Goal: Transaction & Acquisition: Purchase product/service

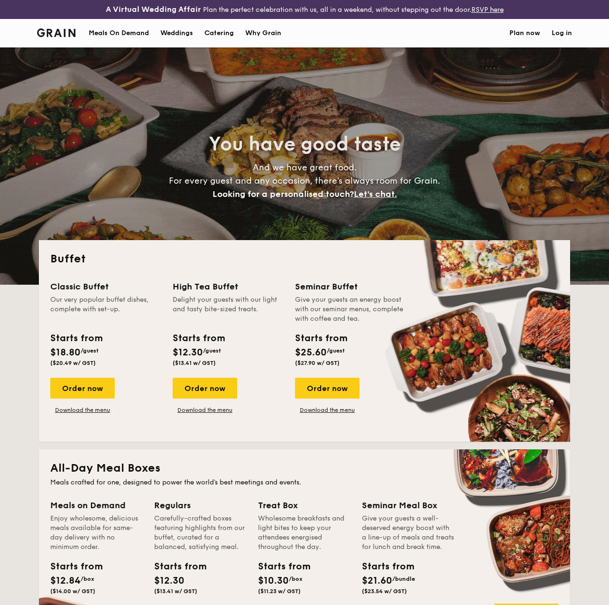
select select
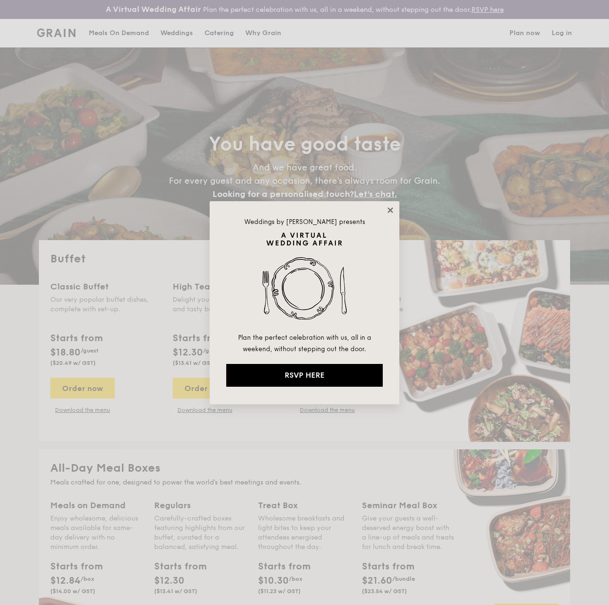
click at [388, 214] on icon at bounding box center [390, 210] width 9 height 9
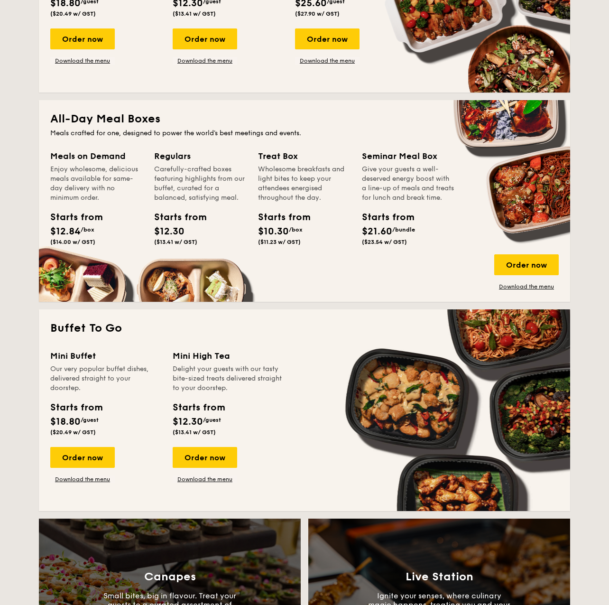
scroll to position [435, 0]
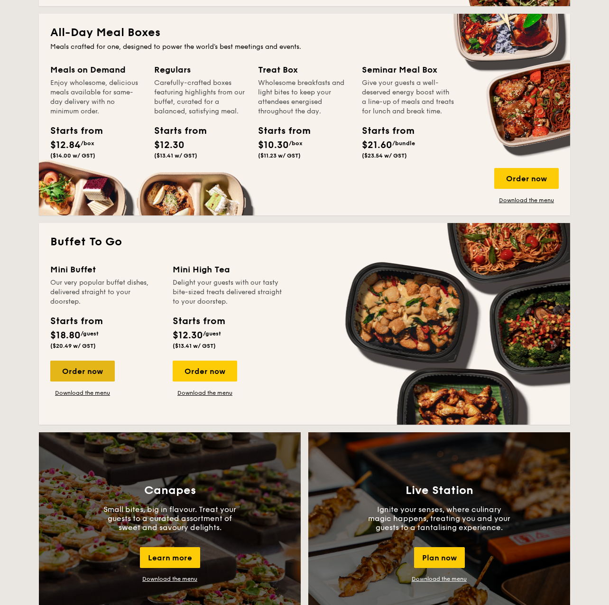
click at [75, 370] on div "Order now" at bounding box center [82, 370] width 64 height 21
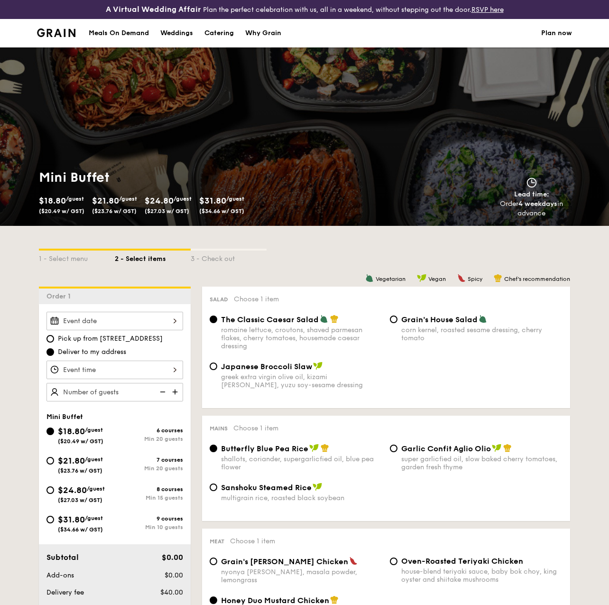
click at [166, 321] on div at bounding box center [114, 321] width 137 height 18
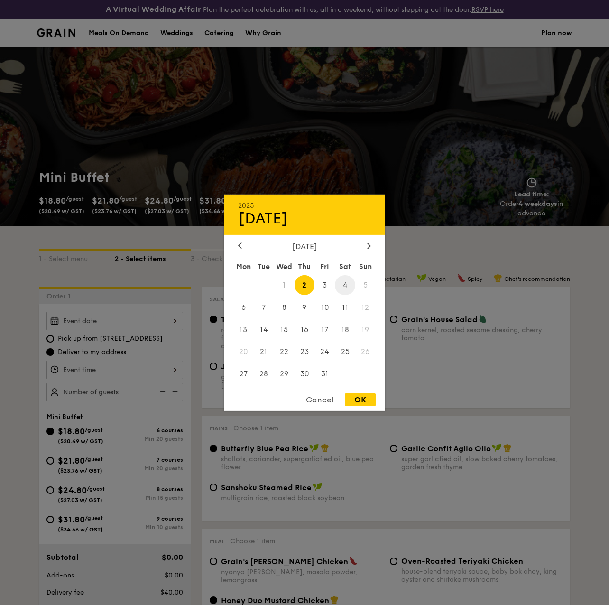
click at [345, 284] on span "4" at bounding box center [345, 285] width 20 height 20
click at [357, 405] on div "OK" at bounding box center [360, 399] width 31 height 13
type input "[DATE]"
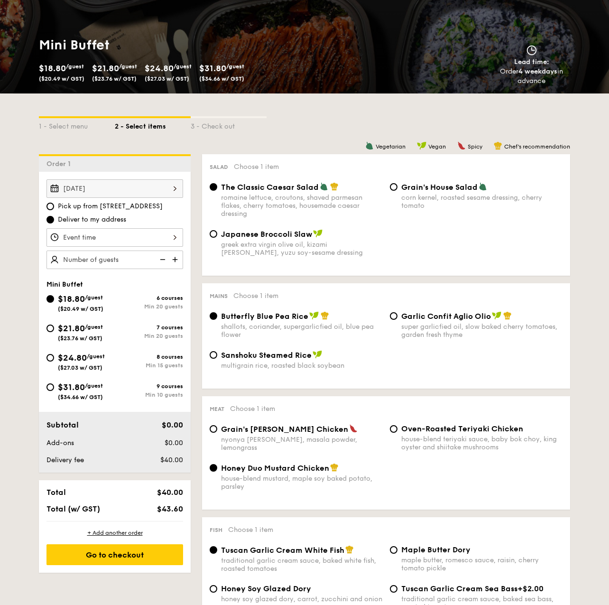
scroll to position [145, 0]
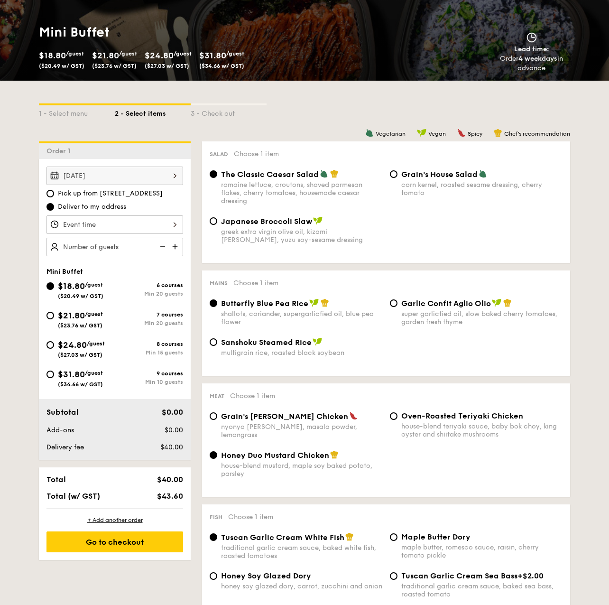
click at [78, 377] on span "$31.80" at bounding box center [71, 374] width 27 height 10
click at [54, 377] on input "$31.80 /guest ($34.66 w/ GST) 9 courses Min 10 guests" at bounding box center [50, 374] width 8 height 8
radio input "true"
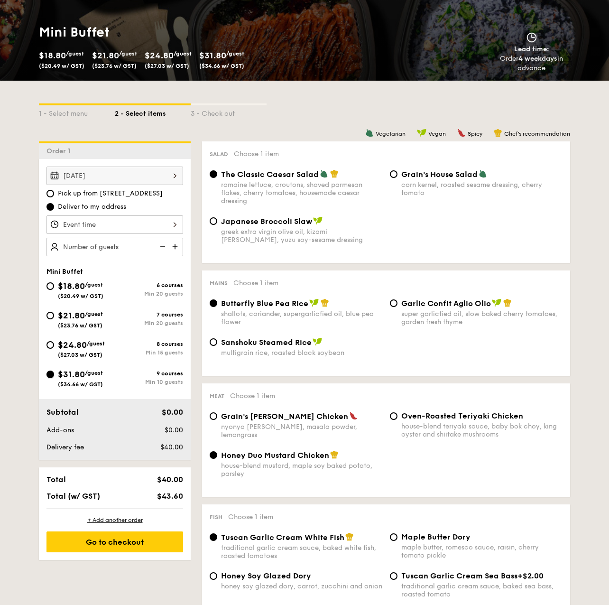
radio input "false"
radio input "true"
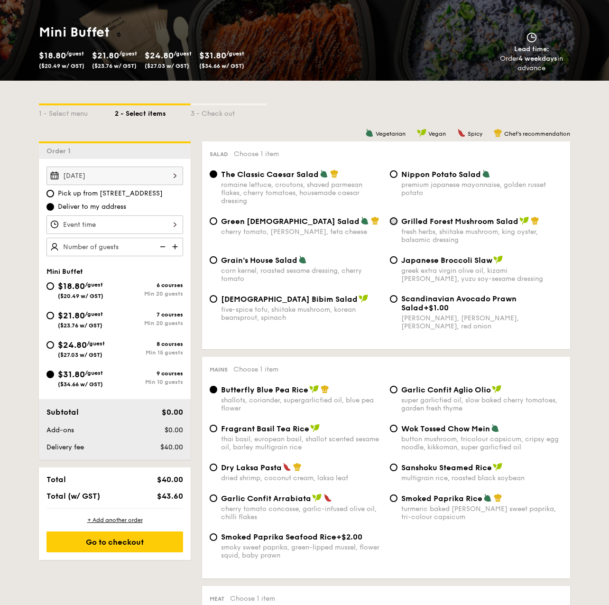
click at [394, 220] on input "Grilled Forest Mushroom Salad fresh herbs, shiitake mushroom, king oyster, bals…" at bounding box center [394, 221] width 8 height 8
radio input "true"
click at [220, 468] on div "Dry Laksa Pasta dried shrimp, coconut cream, laksa leaf" at bounding box center [296, 471] width 180 height 19
click at [212, 468] on input "Dry Laksa Pasta dried shrimp, coconut cream, laksa leaf" at bounding box center [214, 467] width 8 height 8
radio input "true"
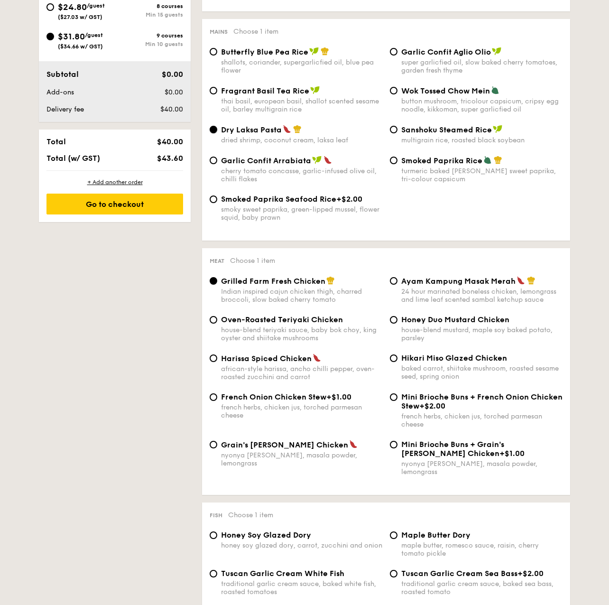
scroll to position [629, 0]
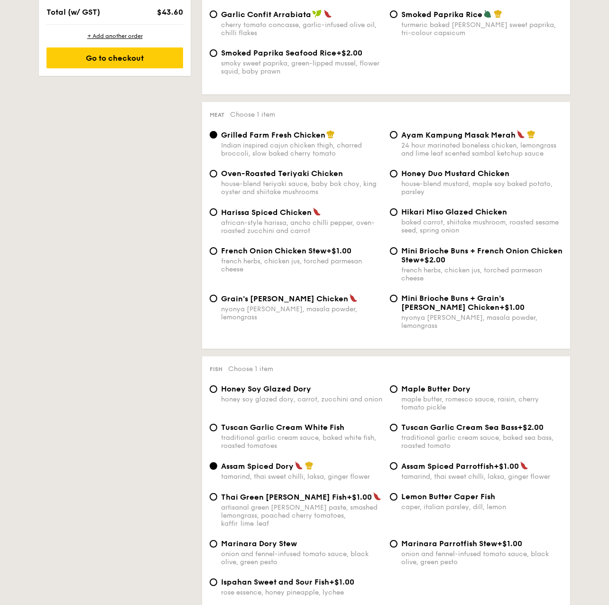
click at [251, 384] on span "Honey Soy Glazed Dory" at bounding box center [266, 388] width 90 height 9
click at [217, 385] on input "Honey Soy Glazed Dory honey soy glazed dory, carrot, zucchini and onion" at bounding box center [214, 389] width 8 height 8
radio input "true"
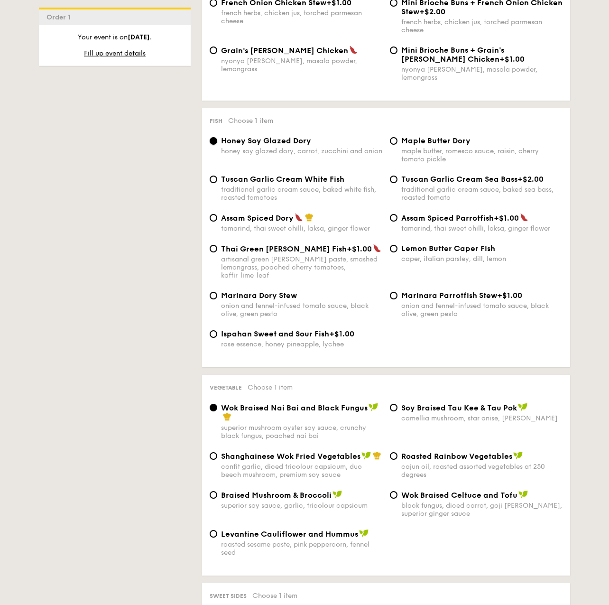
scroll to position [919, 0]
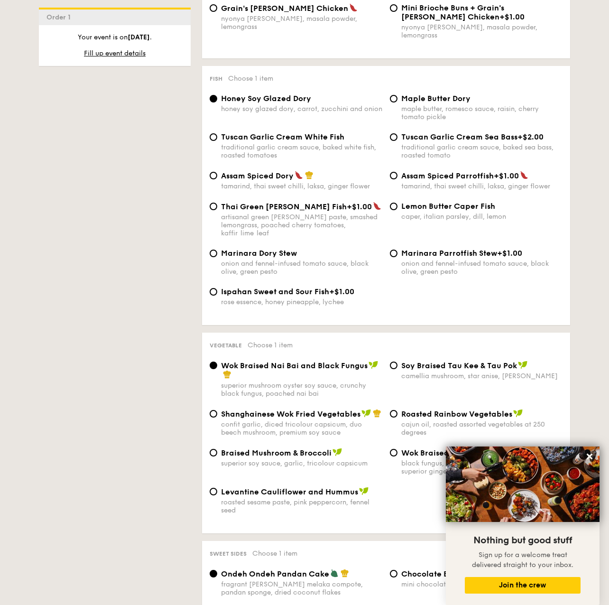
click at [262, 459] on div "superior soy sauce, garlic, tricolour capsicum" at bounding box center [301, 463] width 161 height 8
click at [217, 449] on input "Braised Mushroom & Broccoli superior soy sauce, garlic, tricolour capsicum" at bounding box center [214, 453] width 8 height 8
radio input "true"
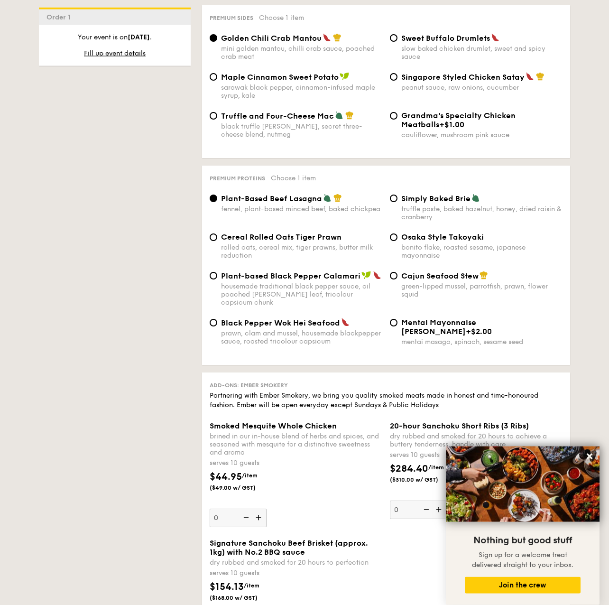
scroll to position [1935, 0]
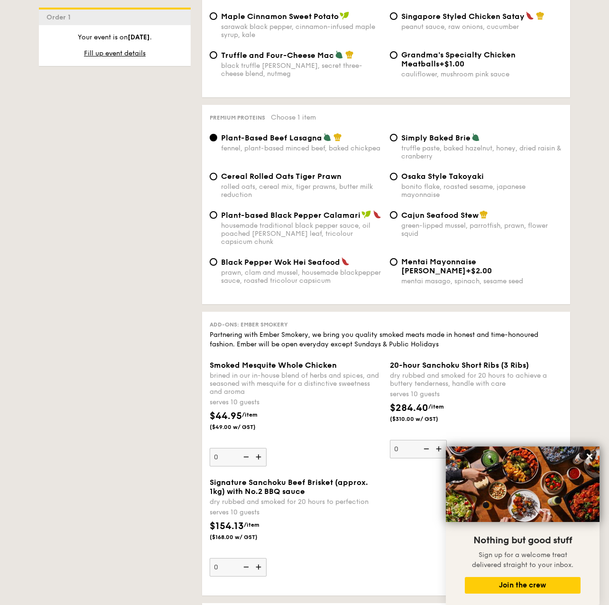
drag, startPoint x: 36, startPoint y: 279, endPoint x: 93, endPoint y: 236, distance: 71.8
